Goal: Task Accomplishment & Management: Manage account settings

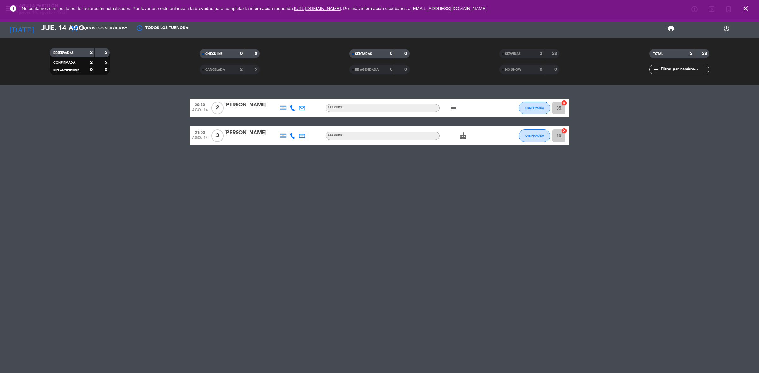
click at [455, 104] on icon "subject" at bounding box center [454, 108] width 8 height 8
click at [292, 109] on icon at bounding box center [293, 108] width 6 height 6
click at [281, 95] on span "Copiar" at bounding box center [287, 97] width 13 height 7
click at [55, 28] on input "jue. 14 ago." at bounding box center [82, 28] width 88 height 14
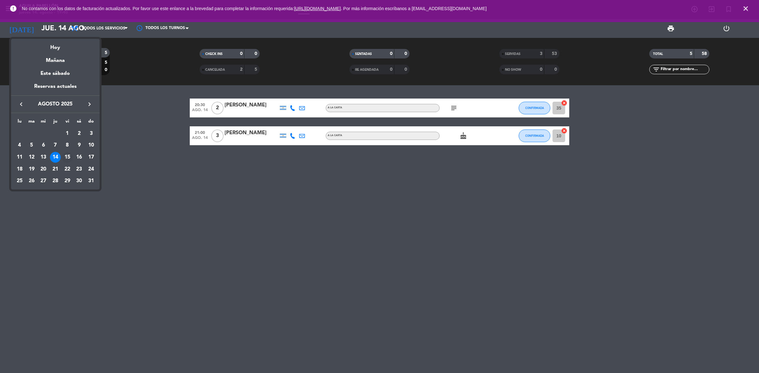
click at [68, 157] on div "15" at bounding box center [67, 157] width 11 height 11
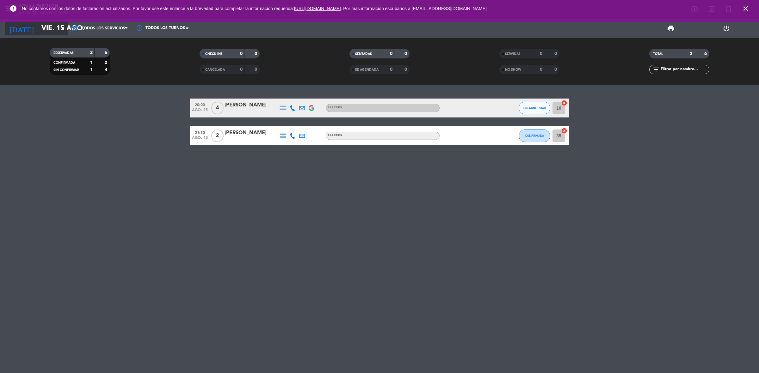
click at [55, 29] on input "vie. 15 ago." at bounding box center [82, 28] width 88 height 14
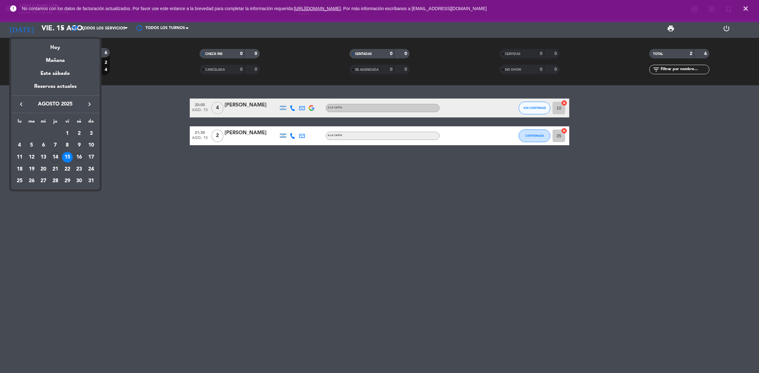
click at [83, 153] on td "16" at bounding box center [79, 157] width 12 height 12
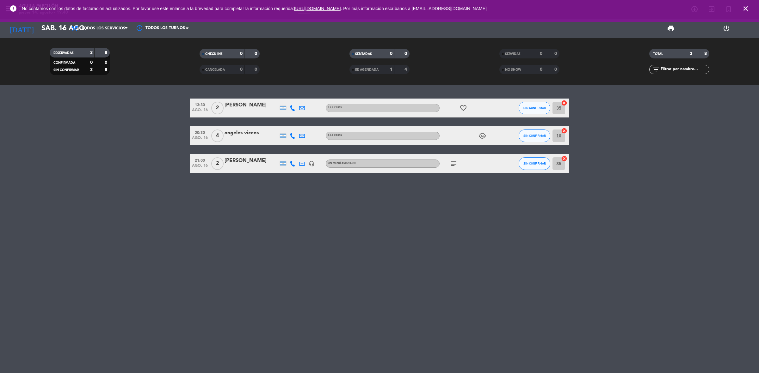
click at [450, 160] on span "subject" at bounding box center [453, 164] width 9 height 8
click at [449, 161] on span "subject" at bounding box center [453, 164] width 9 height 8
click at [451, 163] on icon "subject" at bounding box center [454, 164] width 8 height 8
click at [56, 30] on input "sáb. 16 ago." at bounding box center [82, 28] width 88 height 14
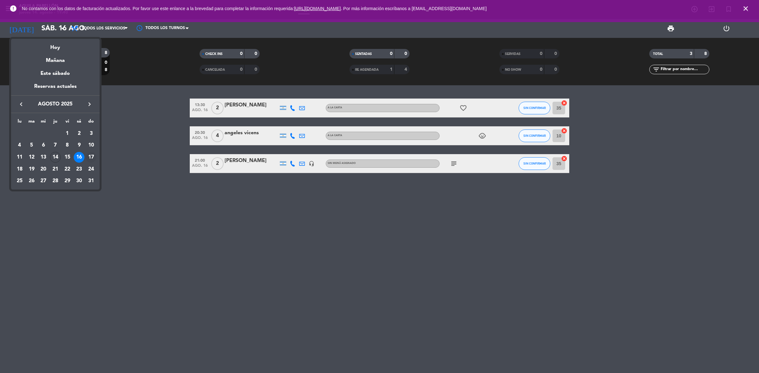
click at [90, 154] on div "17" at bounding box center [91, 157] width 11 height 11
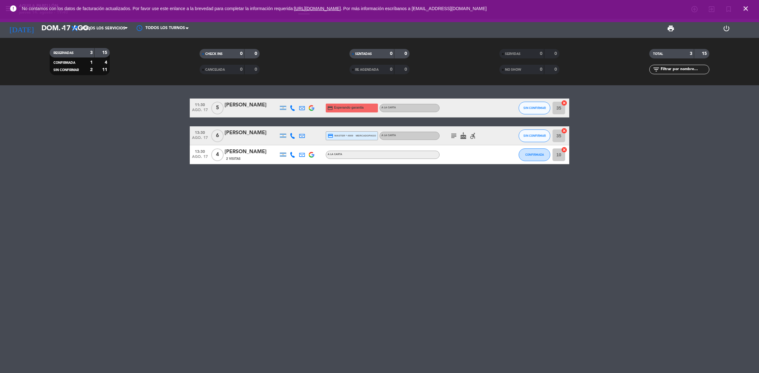
click at [293, 108] on icon at bounding box center [293, 108] width 6 height 6
click at [284, 94] on span "Copiar" at bounding box center [283, 97] width 13 height 7
click at [455, 135] on icon "subject" at bounding box center [454, 136] width 8 height 8
drag, startPoint x: 257, startPoint y: 102, endPoint x: 235, endPoint y: 104, distance: 22.6
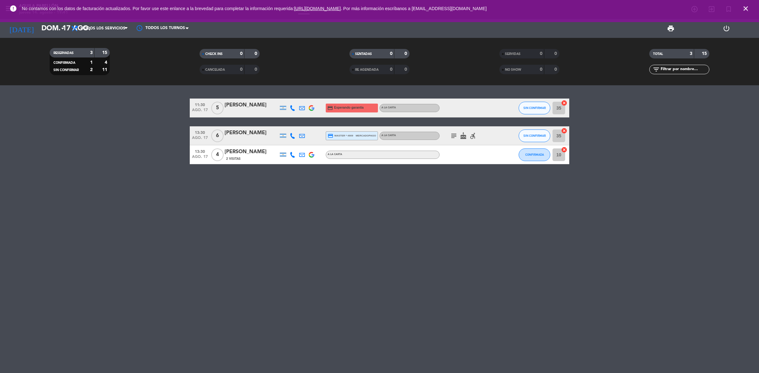
click at [235, 104] on div "[PERSON_NAME]" at bounding box center [251, 105] width 54 height 8
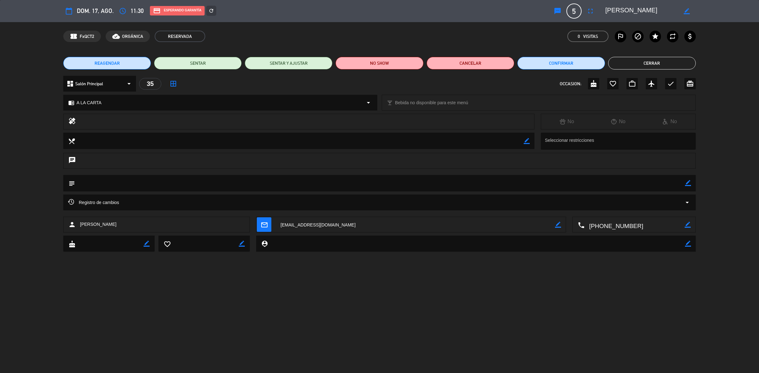
click at [635, 61] on button "Cerrar" at bounding box center [652, 63] width 88 height 13
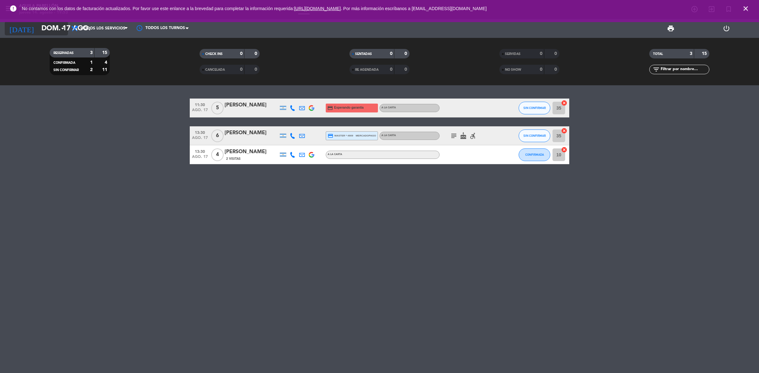
click at [52, 32] on input "dom. 17 ago." at bounding box center [82, 28] width 88 height 14
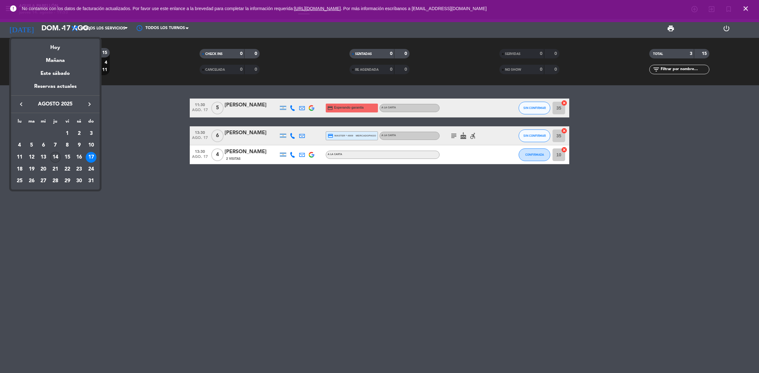
click at [56, 157] on div "14" at bounding box center [55, 157] width 11 height 11
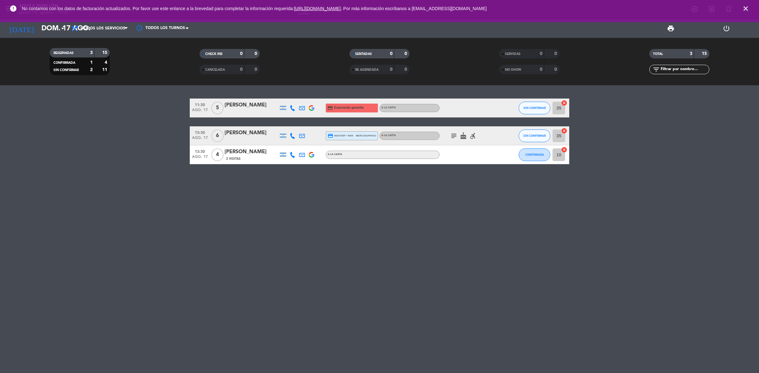
type input "jue. 14 ago."
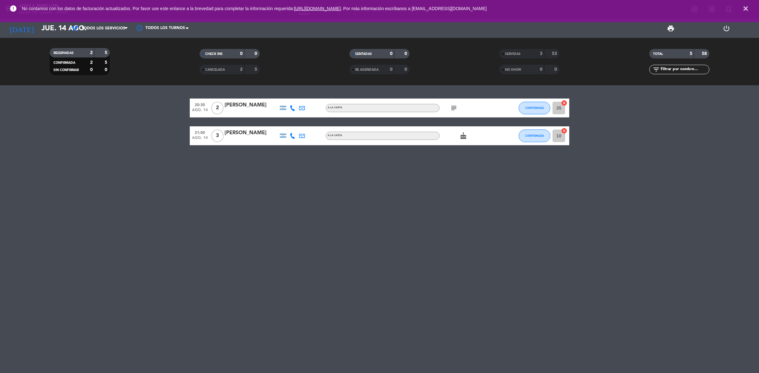
click at [747, 8] on icon "close" at bounding box center [746, 9] width 8 height 8
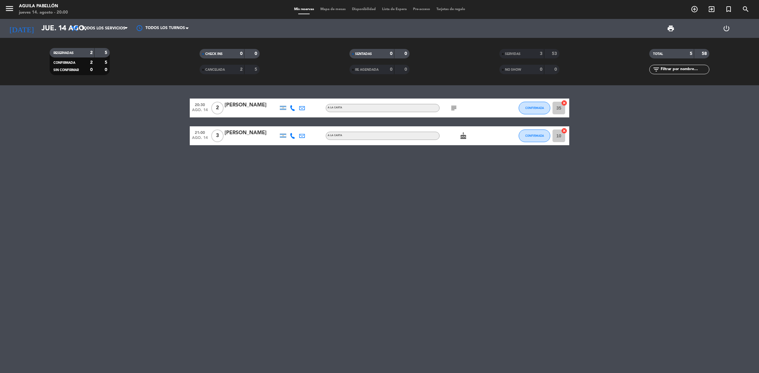
click at [698, 9] on icon "exit_to_app" at bounding box center [694, 9] width 8 height 8
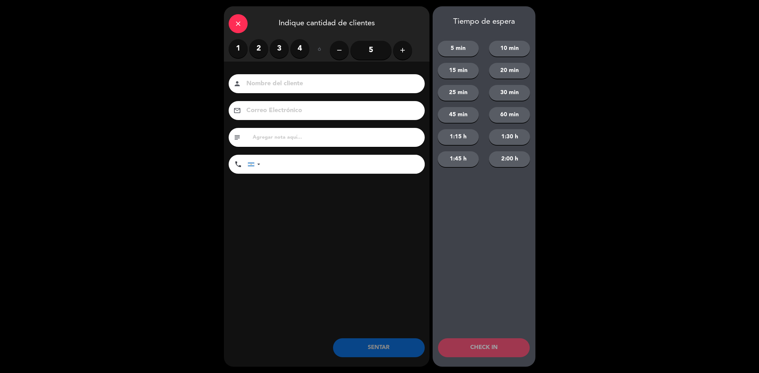
click at [263, 44] on label "2" at bounding box center [258, 48] width 19 height 19
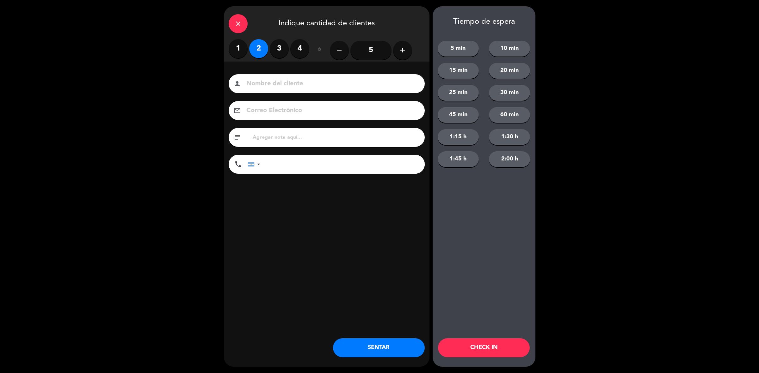
click at [242, 238] on div "close Indique cantidad de clientes 1 2 3 4 ó remove 5 add Nombre del cliente pe…" at bounding box center [327, 186] width 206 height 361
click at [264, 309] on div "close Indique cantidad de clientes 1 2 3 4 ó remove 5 add Nombre del cliente pe…" at bounding box center [327, 186] width 206 height 361
click at [381, 343] on button "SENTAR" at bounding box center [379, 348] width 92 height 19
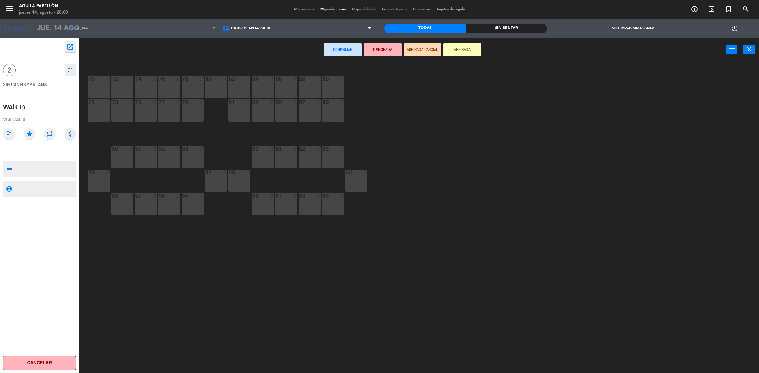
click at [336, 86] on div "90 2" at bounding box center [333, 87] width 22 height 22
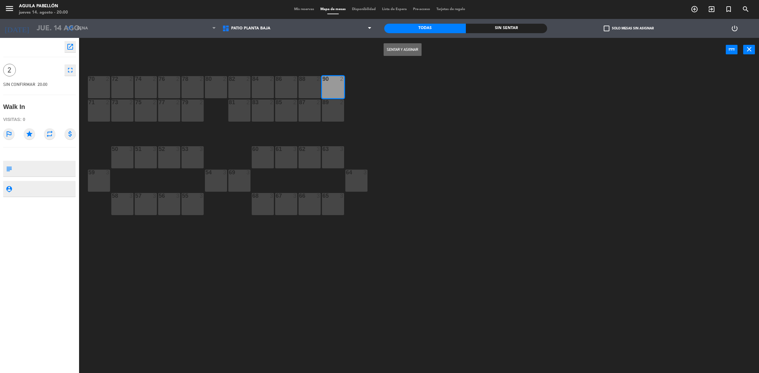
click at [393, 51] on button "Sentar y Asignar" at bounding box center [403, 49] width 38 height 13
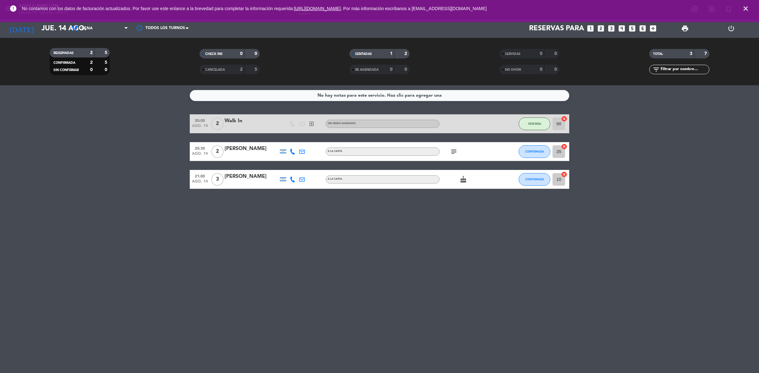
click at [745, 7] on icon "close" at bounding box center [746, 9] width 8 height 8
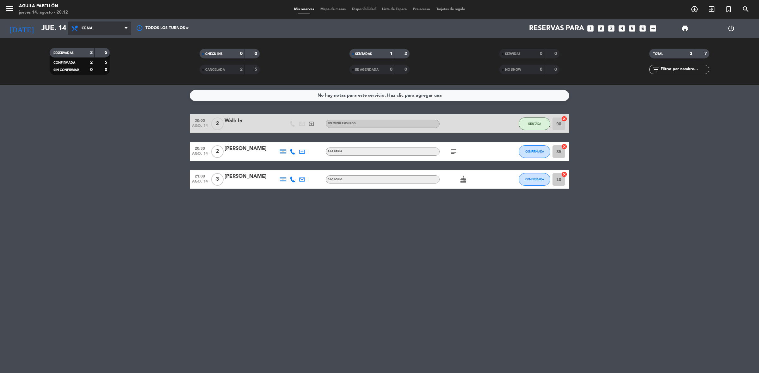
click at [105, 25] on span "Cena" at bounding box center [99, 28] width 63 height 14
click at [104, 40] on div "menu [PERSON_NAME] Pabellón jueves 14. agosto - 20:12 Mis reservas Mapa de mesa…" at bounding box center [379, 42] width 759 height 85
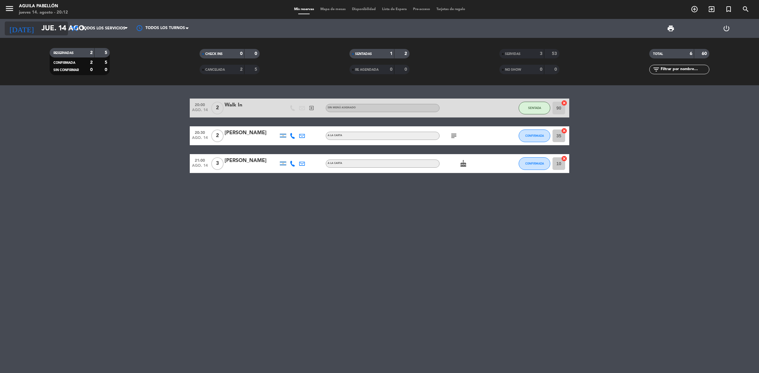
click at [57, 27] on input "jue. 14 ago." at bounding box center [82, 28] width 88 height 14
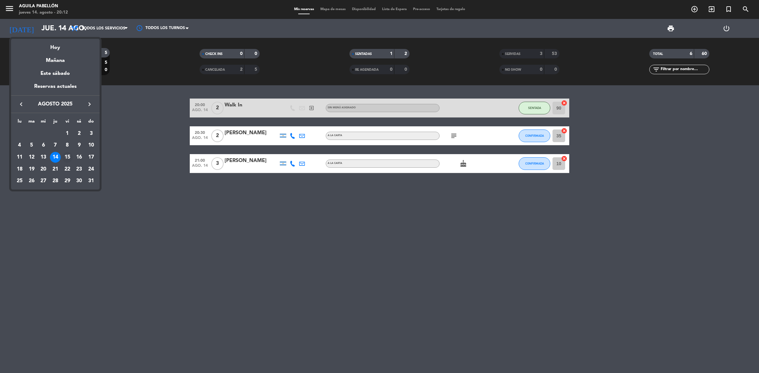
click at [65, 158] on div "15" at bounding box center [67, 157] width 11 height 11
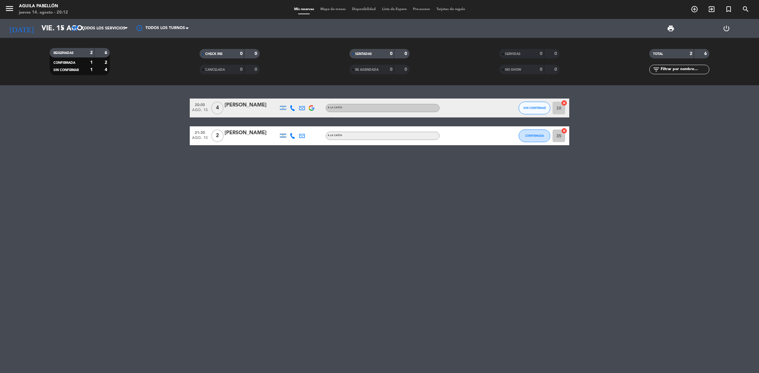
click at [295, 107] on icon at bounding box center [293, 108] width 6 height 6
click at [288, 99] on span "Copiar" at bounding box center [285, 97] width 13 height 7
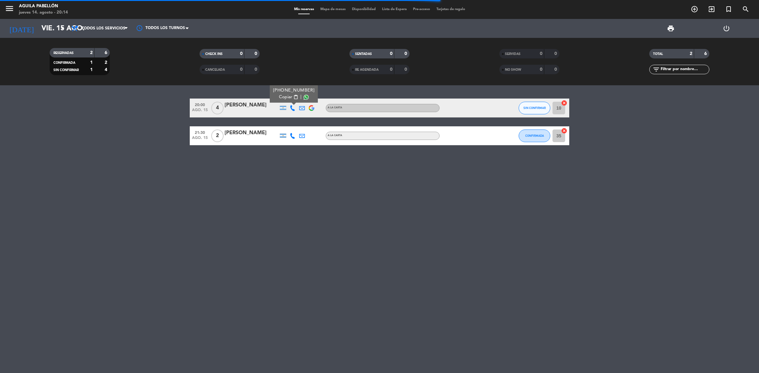
click at [384, 236] on div "20:00 ago. 15 4 [PERSON_NAME] [PHONE_NUMBER] Copiar content_paste | A LA CARTA …" at bounding box center [379, 229] width 759 height 288
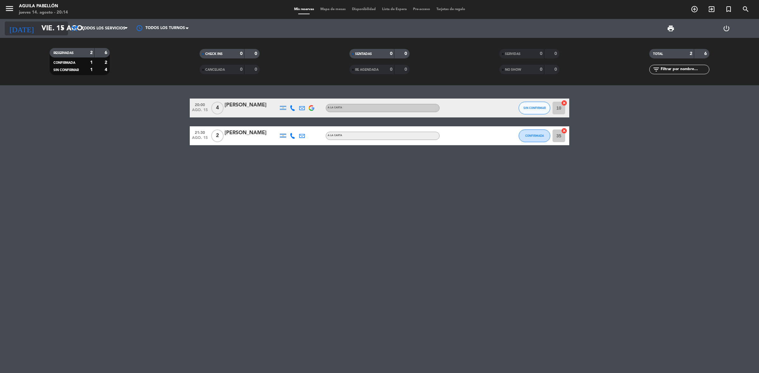
click at [65, 32] on icon "arrow_drop_down" at bounding box center [63, 29] width 8 height 8
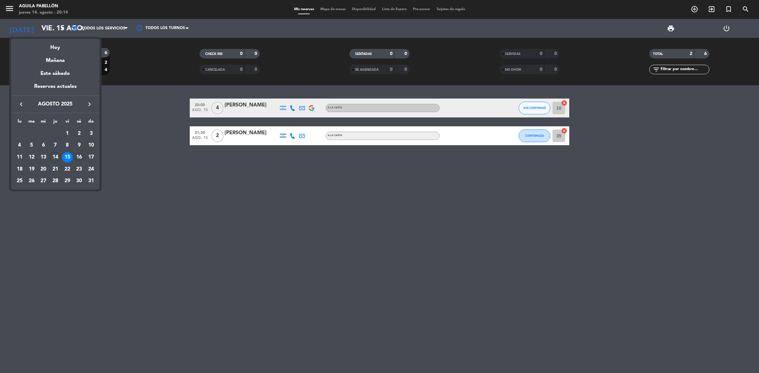
click at [78, 156] on div "16" at bounding box center [79, 157] width 11 height 11
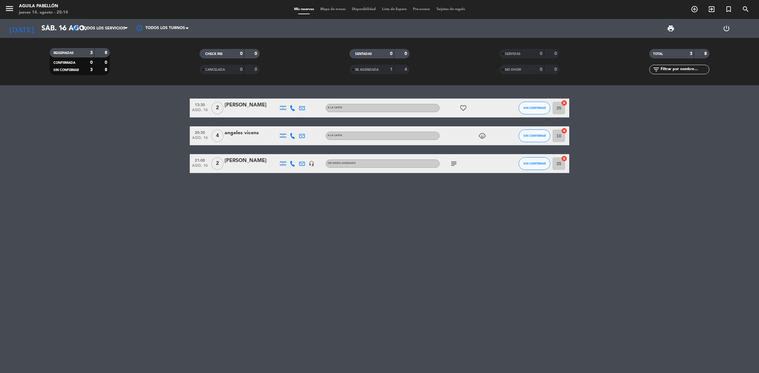
click at [453, 165] on icon "subject" at bounding box center [454, 164] width 8 height 8
click at [480, 135] on icon "child_care" at bounding box center [482, 136] width 8 height 8
click at [464, 109] on icon "favorite_border" at bounding box center [463, 108] width 8 height 8
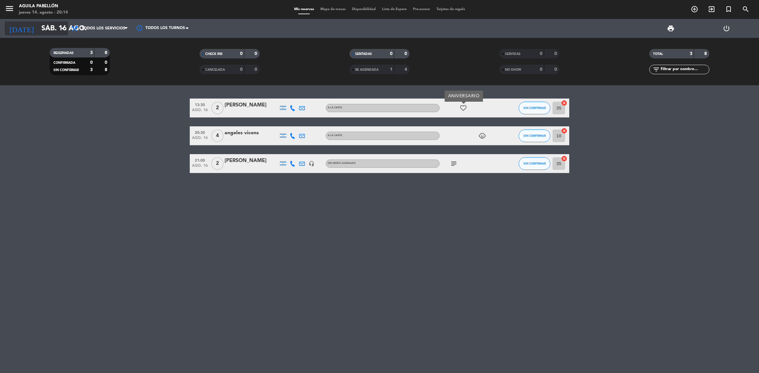
click at [65, 30] on icon "arrow_drop_down" at bounding box center [63, 29] width 8 height 8
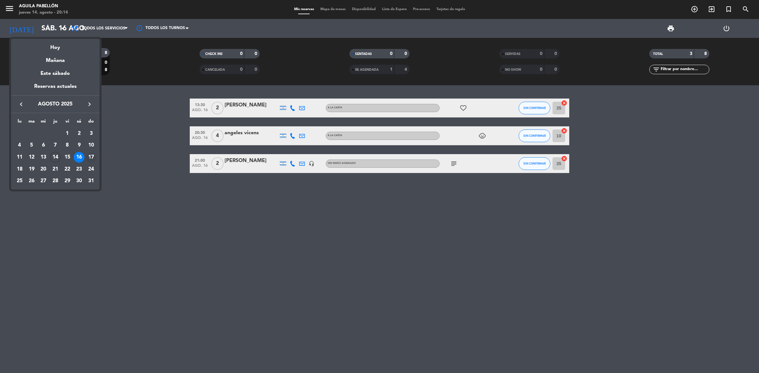
click at [90, 156] on div "17" at bounding box center [91, 157] width 11 height 11
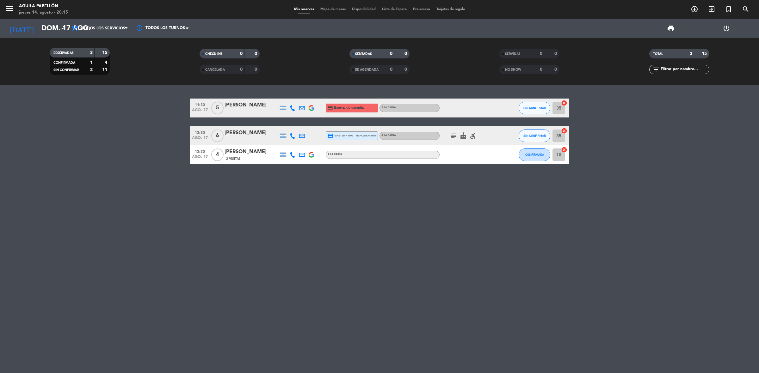
click at [454, 135] on icon "subject" at bounding box center [454, 136] width 8 height 8
click at [539, 137] on span "SIN CONFIRMAR" at bounding box center [534, 135] width 22 height 3
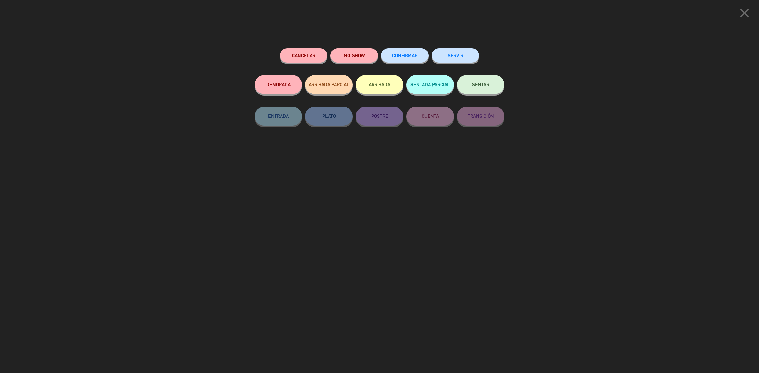
click at [402, 56] on span "CONFIRMAR" at bounding box center [404, 55] width 25 height 5
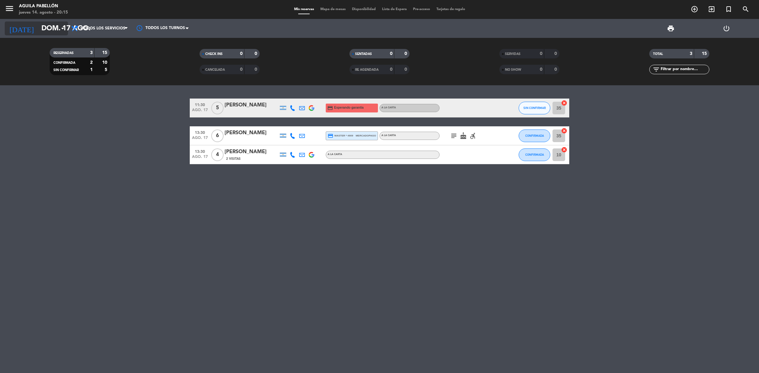
click at [54, 33] on input "dom. 17 ago." at bounding box center [82, 28] width 88 height 14
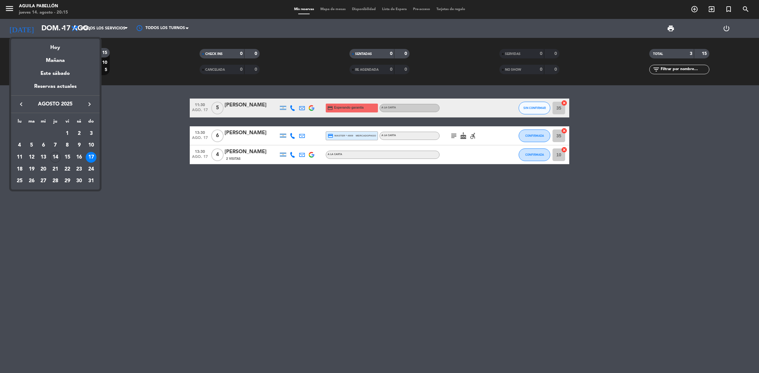
click at [21, 169] on div "18" at bounding box center [19, 169] width 11 height 11
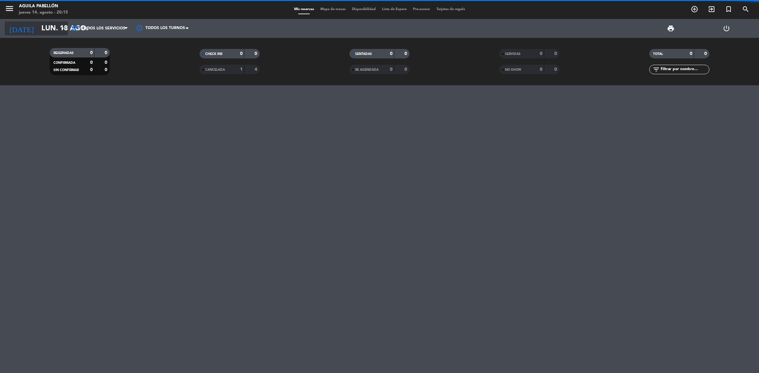
click at [49, 25] on input "lun. 18 ago." at bounding box center [82, 28] width 88 height 14
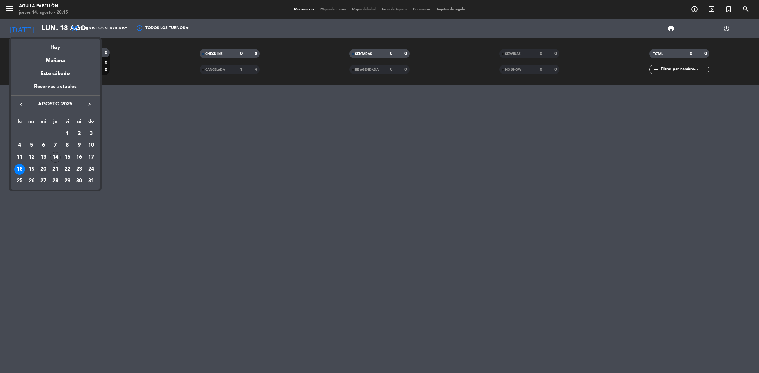
click at [43, 169] on div "20" at bounding box center [43, 169] width 11 height 11
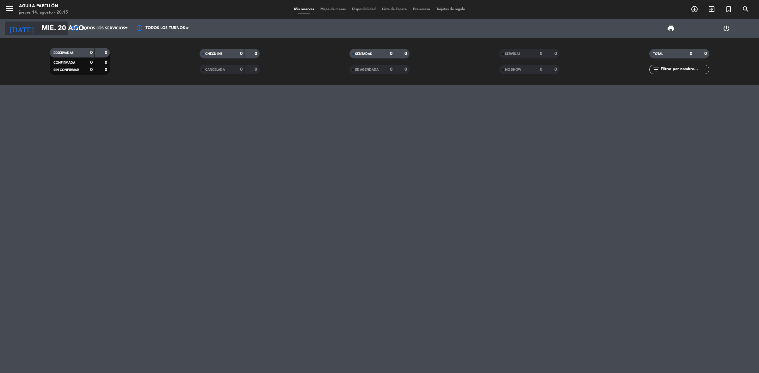
click at [45, 26] on input "mié. 20 ago." at bounding box center [82, 28] width 88 height 14
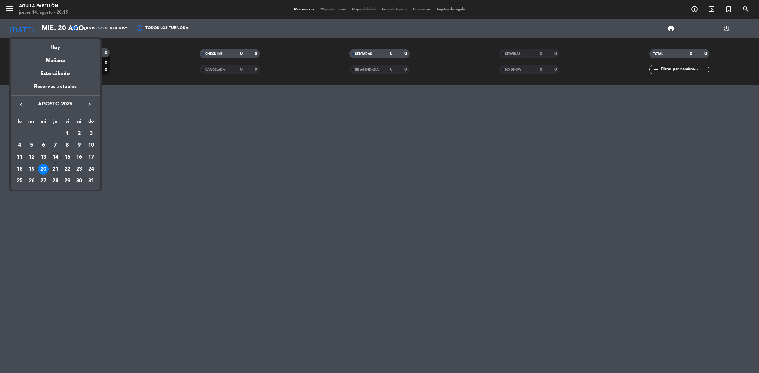
click at [56, 168] on div "21" at bounding box center [55, 169] width 11 height 11
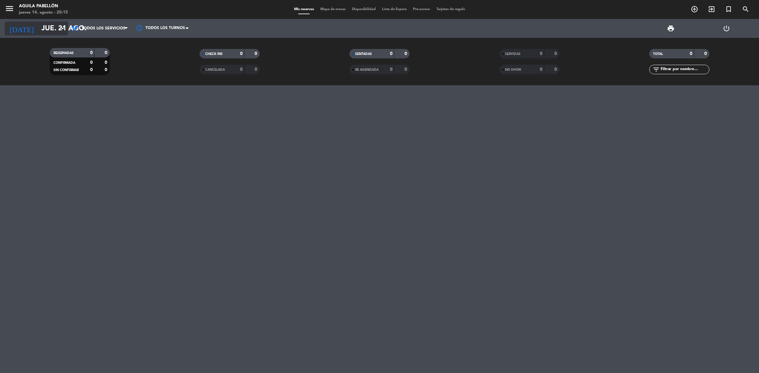
click at [51, 31] on input "jue. 21 ago." at bounding box center [82, 28] width 88 height 14
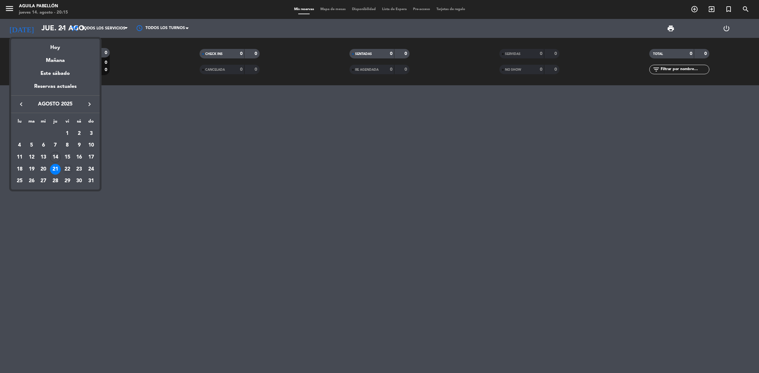
click at [67, 166] on div "22" at bounding box center [67, 169] width 11 height 11
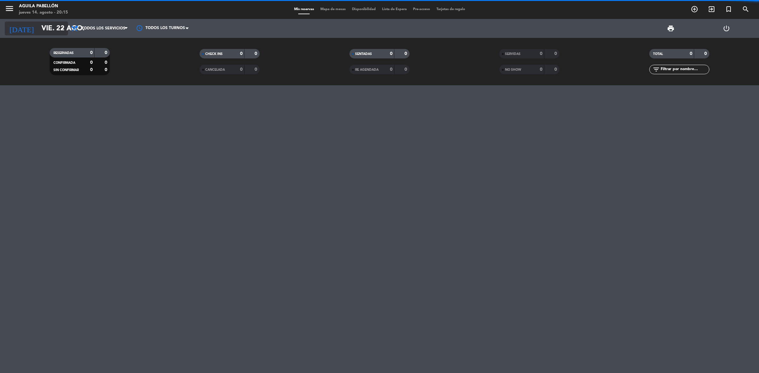
click at [54, 31] on input "vie. 22 ago." at bounding box center [82, 28] width 88 height 14
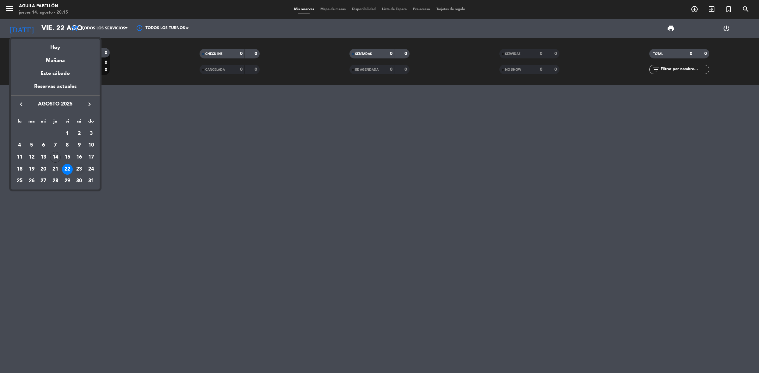
click at [76, 168] on div "23" at bounding box center [79, 169] width 11 height 11
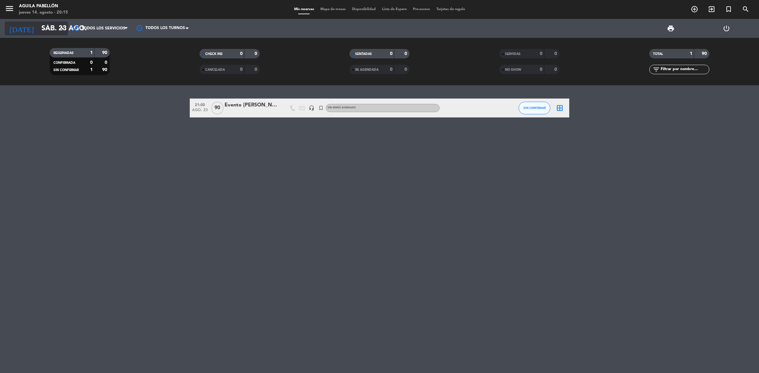
click at [53, 33] on input "sáb. 23 ago." at bounding box center [82, 28] width 88 height 14
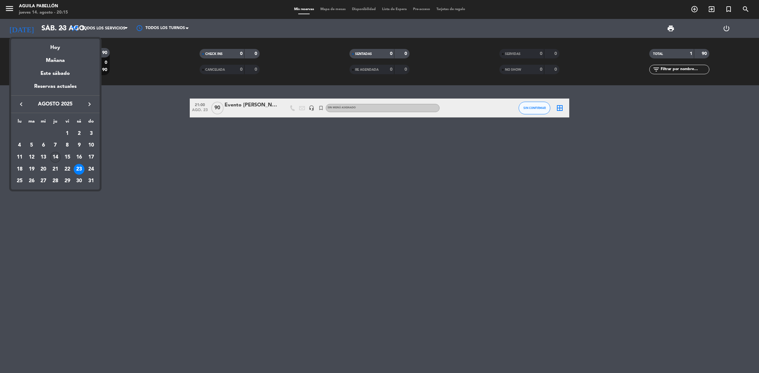
click at [52, 155] on div "14" at bounding box center [55, 157] width 11 height 11
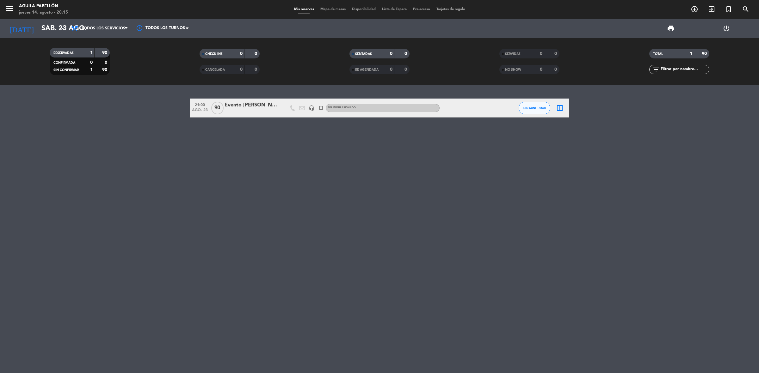
type input "jue. 14 ago."
click at [57, 31] on input "jue. 14 ago." at bounding box center [82, 28] width 88 height 14
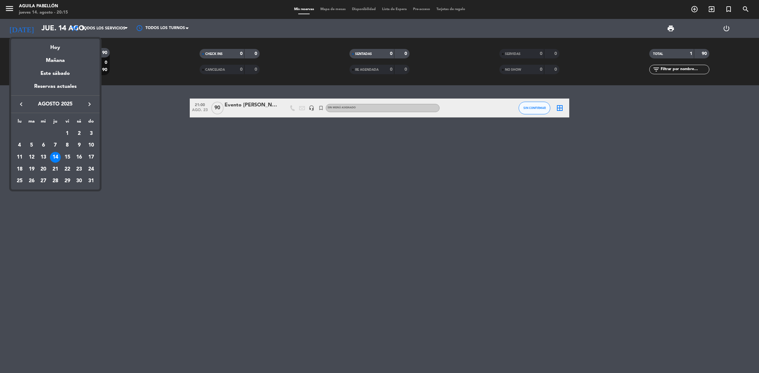
click at [53, 162] on div "14" at bounding box center [55, 157] width 11 height 11
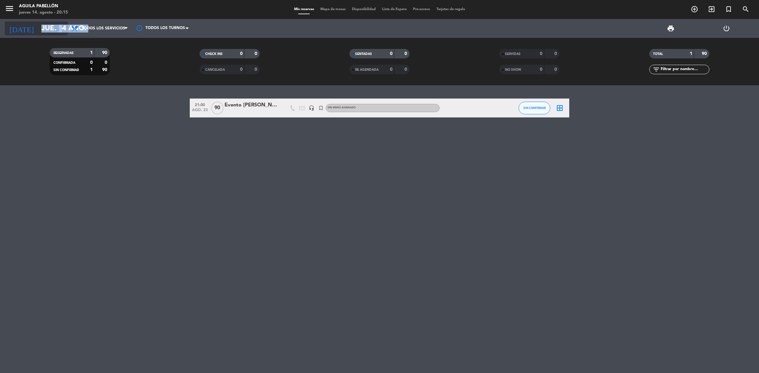
click at [63, 33] on div "[DATE] jue. 14 ago. arrow_drop_down" at bounding box center [36, 28] width 63 height 14
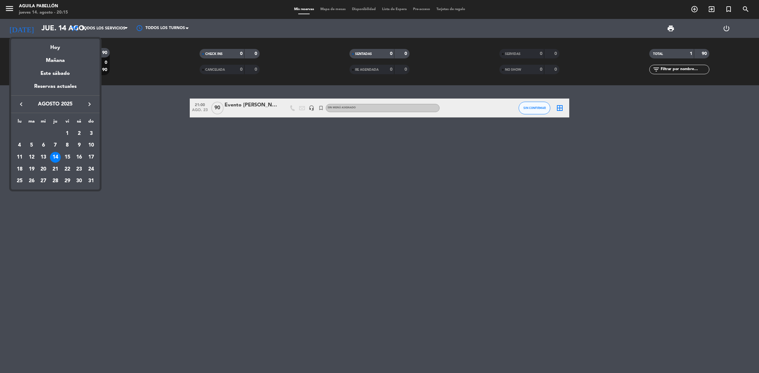
click at [63, 33] on div at bounding box center [379, 186] width 759 height 373
